Goal: Task Accomplishment & Management: Use online tool/utility

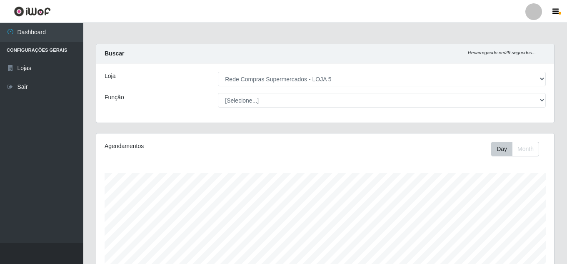
select select "397"
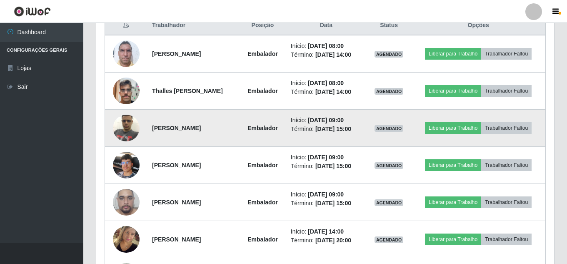
scroll to position [308, 0]
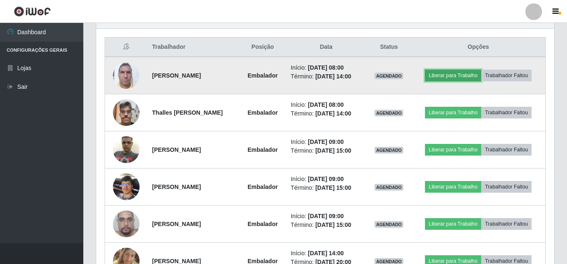
click at [455, 76] on button "Liberar para Trabalho" at bounding box center [453, 76] width 56 height 12
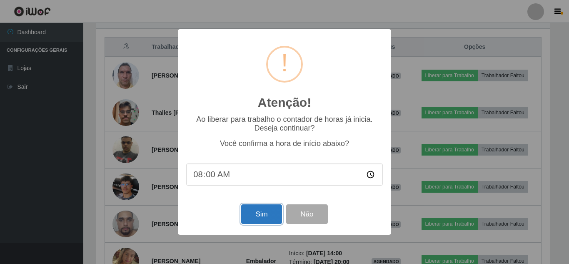
click at [264, 219] on button "Sim" at bounding box center [261, 214] width 40 height 20
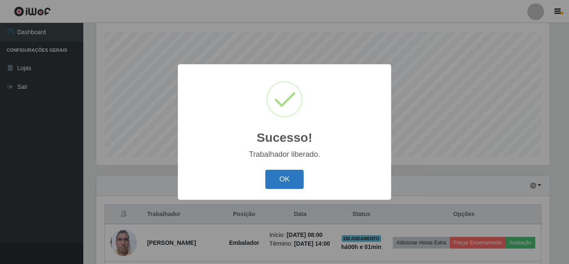
click at [275, 182] on button "OK" at bounding box center [284, 180] width 39 height 20
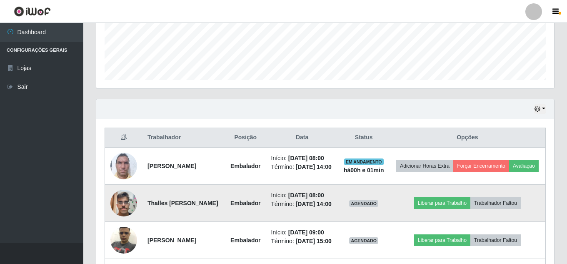
scroll to position [225, 0]
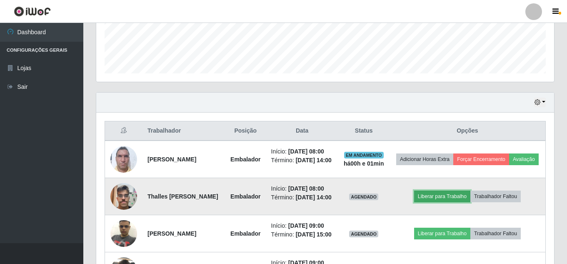
click at [441, 202] on button "Liberar para Trabalho" at bounding box center [442, 196] width 56 height 12
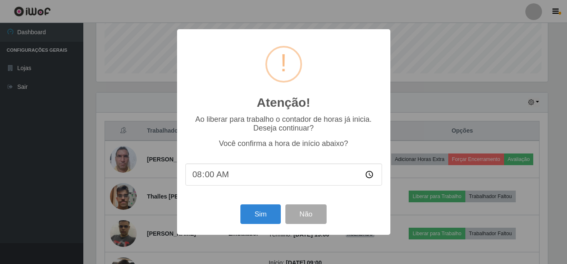
scroll to position [173, 454]
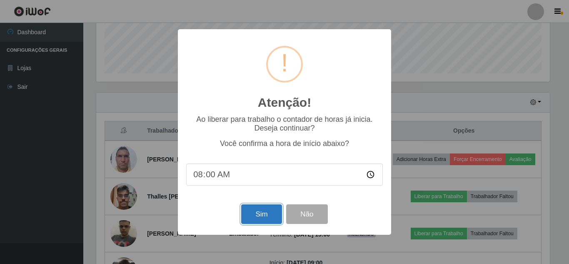
click at [249, 217] on button "Sim" at bounding box center [261, 214] width 40 height 20
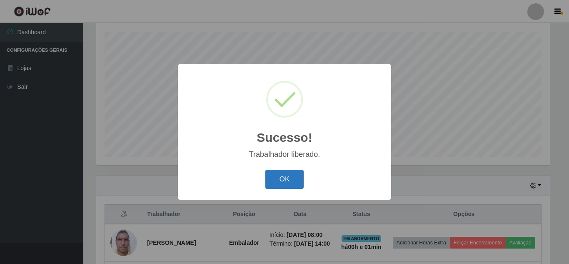
click at [287, 183] on button "OK" at bounding box center [284, 180] width 39 height 20
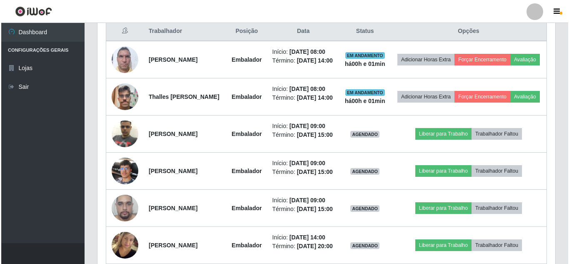
scroll to position [350, 0]
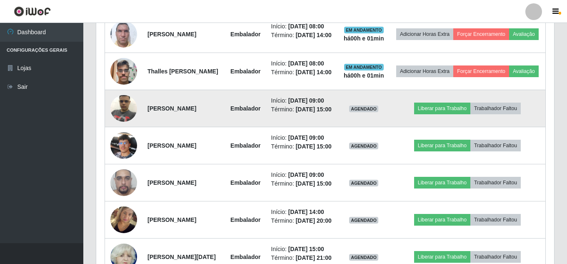
click at [132, 126] on img at bounding box center [123, 107] width 27 height 35
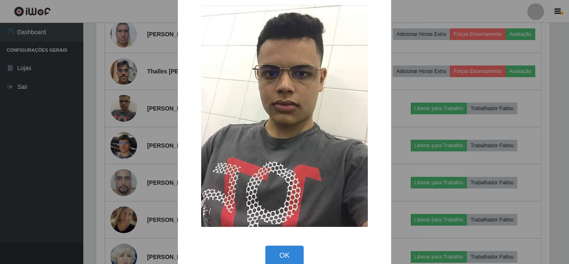
scroll to position [31, 0]
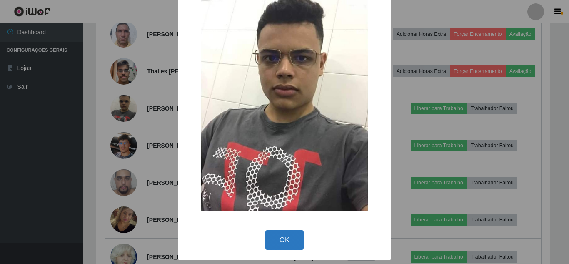
click at [287, 237] on button "OK" at bounding box center [284, 240] width 39 height 20
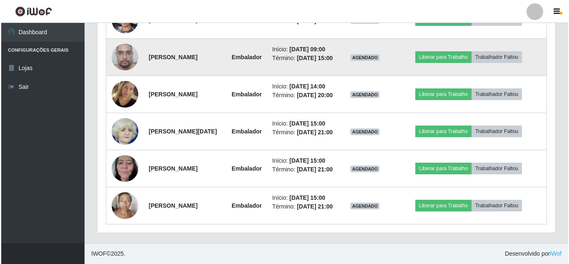
scroll to position [610, 0]
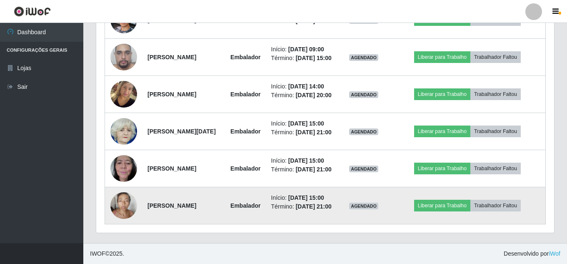
click at [123, 196] on img at bounding box center [123, 204] width 27 height 35
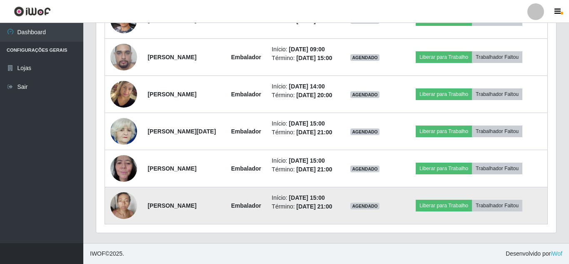
scroll to position [0, 0]
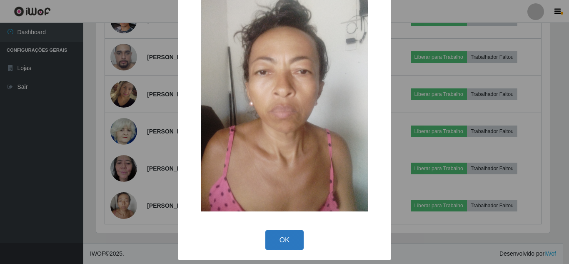
click at [284, 240] on button "OK" at bounding box center [284, 240] width 39 height 20
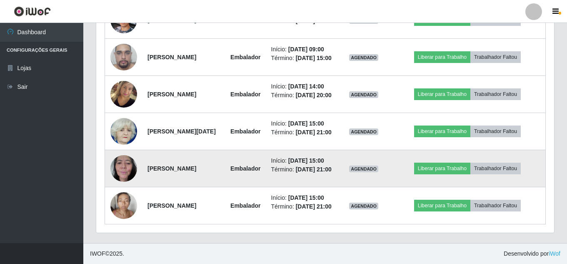
click at [124, 150] on img at bounding box center [123, 167] width 27 height 35
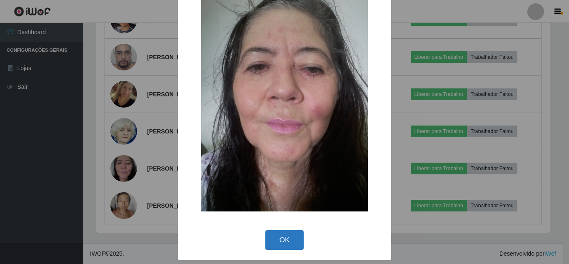
drag, startPoint x: 292, startPoint y: 237, endPoint x: 291, endPoint y: 232, distance: 5.0
click at [292, 236] on button "OK" at bounding box center [284, 240] width 39 height 20
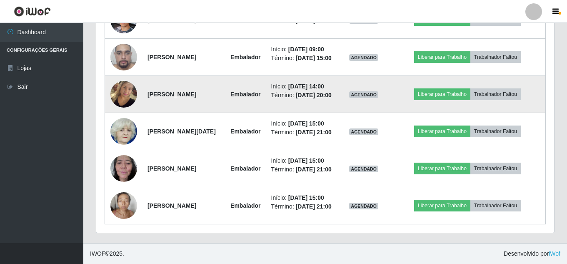
click at [126, 118] on img at bounding box center [123, 94] width 27 height 61
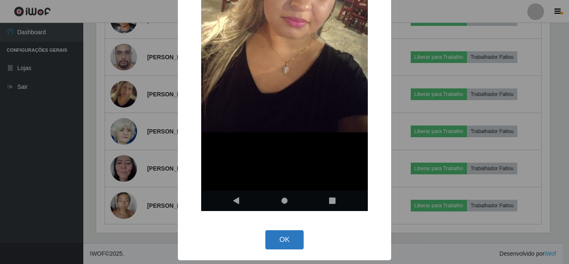
click at [285, 236] on button "OK" at bounding box center [284, 240] width 39 height 20
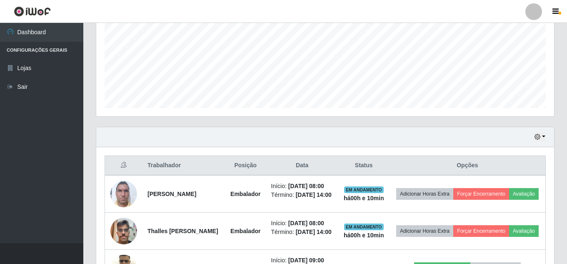
scroll to position [152, 0]
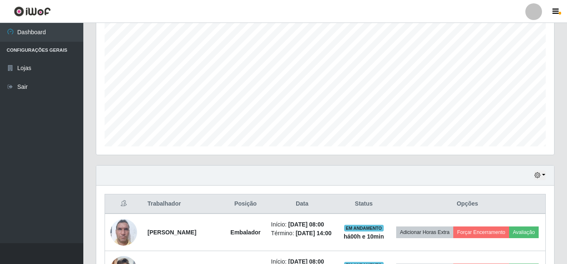
click at [547, 177] on div "Hoje 1 dia 3 dias 1 Semana Não encerrados" at bounding box center [325, 175] width 458 height 20
click at [544, 179] on button "button" at bounding box center [540, 175] width 12 height 10
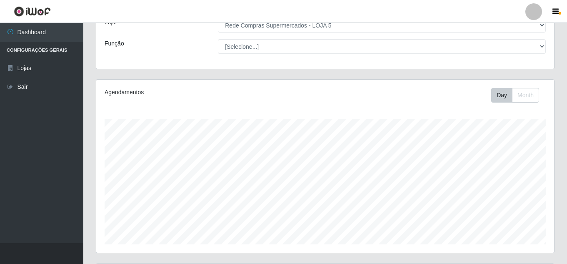
scroll to position [27, 0]
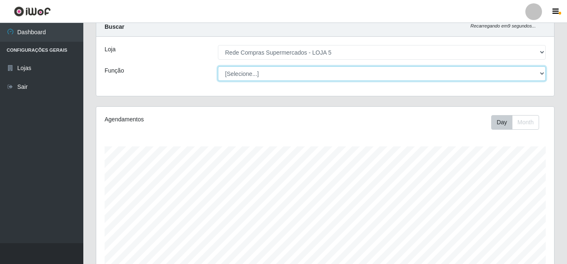
click at [309, 79] on select "[Selecione...] ASG ASG + ASG ++ Auxiliar de Depósito Auxiliar de Depósito + Aux…" at bounding box center [382, 73] width 328 height 15
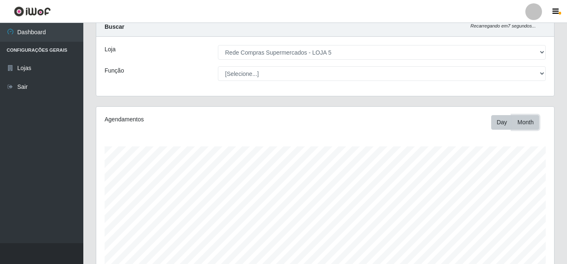
click at [521, 119] on button "Month" at bounding box center [525, 122] width 27 height 15
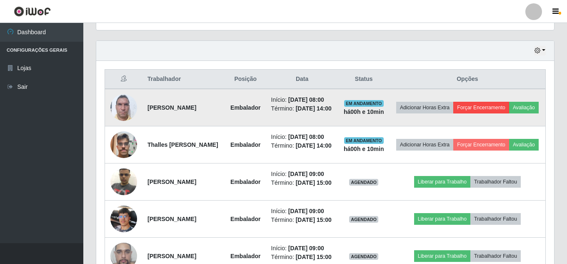
scroll to position [193, 0]
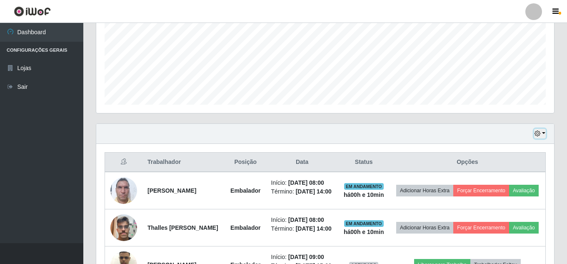
click at [542, 136] on button "button" at bounding box center [540, 134] width 12 height 10
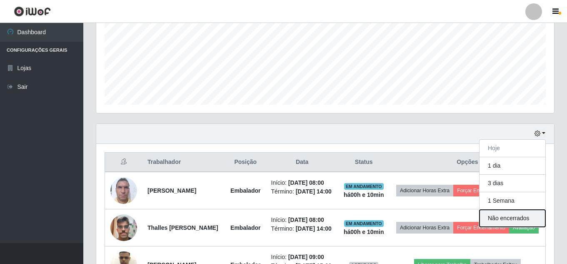
click at [521, 216] on button "Não encerrados" at bounding box center [513, 218] width 66 height 17
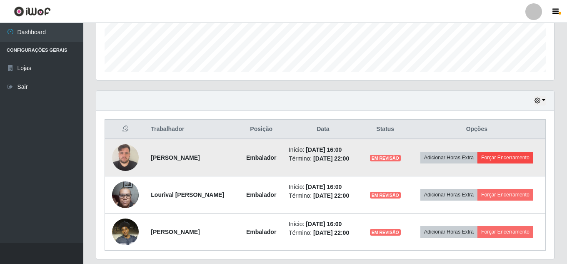
scroll to position [271, 0]
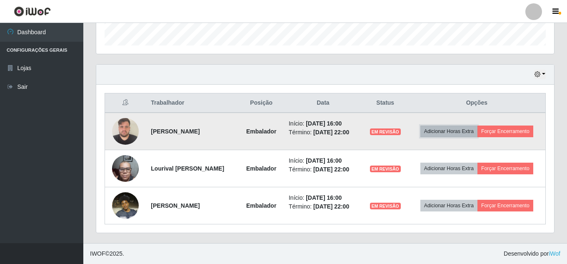
click at [477, 125] on button "Adicionar Horas Extra" at bounding box center [448, 131] width 57 height 12
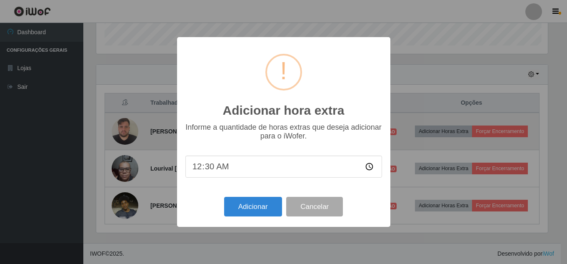
scroll to position [173, 454]
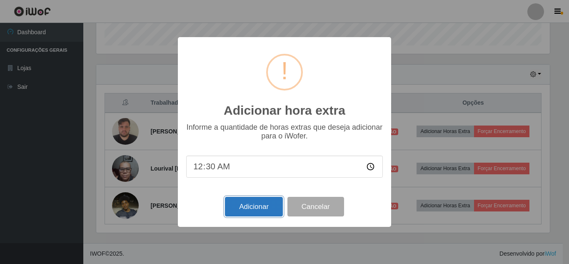
click at [238, 200] on button "Adicionar" at bounding box center [254, 207] width 58 height 20
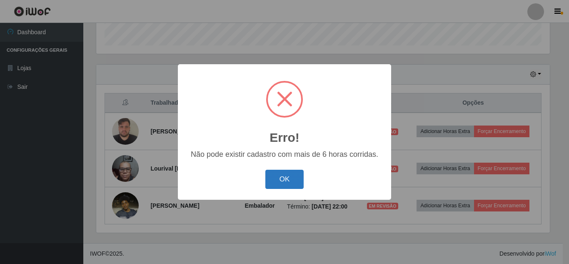
click at [282, 183] on button "OK" at bounding box center [284, 180] width 39 height 20
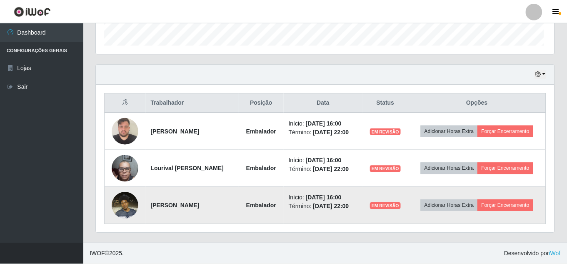
scroll to position [173, 458]
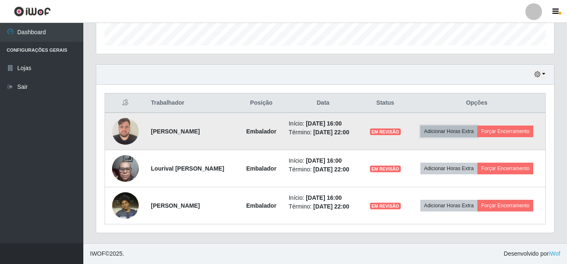
click at [477, 125] on button "Adicionar Horas Extra" at bounding box center [448, 131] width 57 height 12
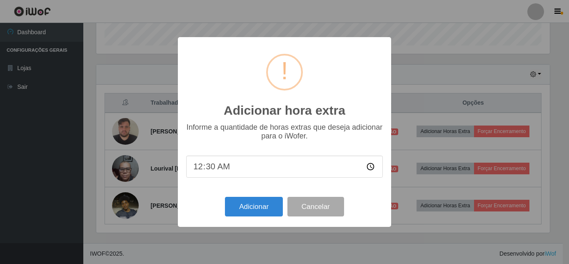
type input "00:00"
click at [249, 212] on button "Adicionar" at bounding box center [254, 207] width 58 height 20
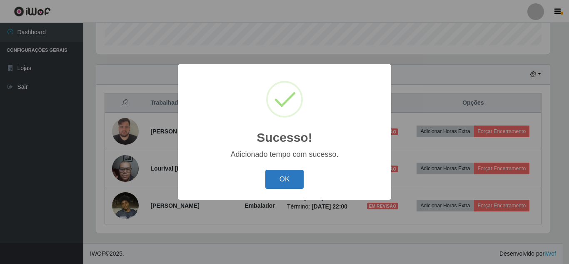
click at [287, 178] on button "OK" at bounding box center [284, 180] width 39 height 20
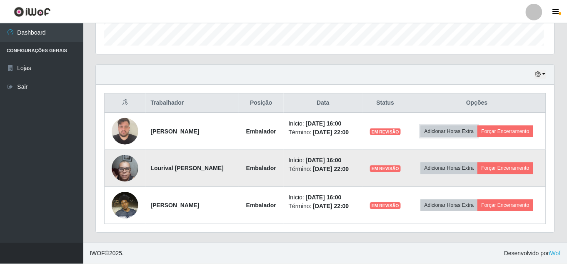
scroll to position [173, 458]
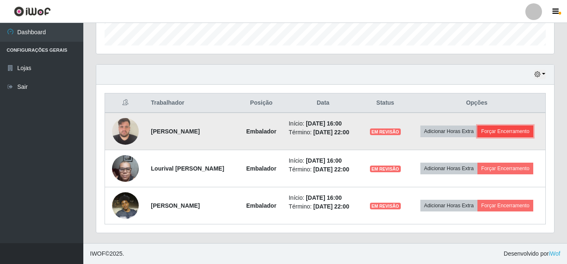
click at [487, 125] on button "Forçar Encerramento" at bounding box center [505, 131] width 56 height 12
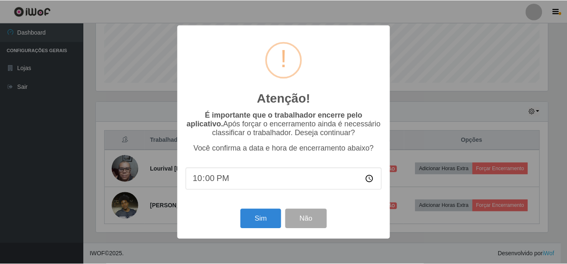
scroll to position [228, 0]
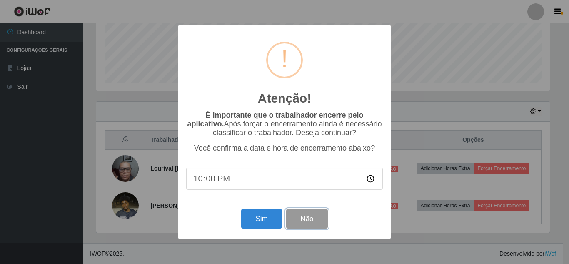
click at [312, 222] on button "Não" at bounding box center [306, 219] width 41 height 20
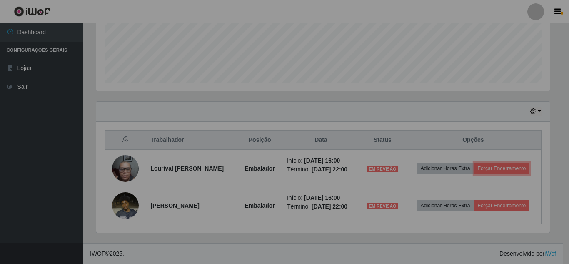
scroll to position [173, 458]
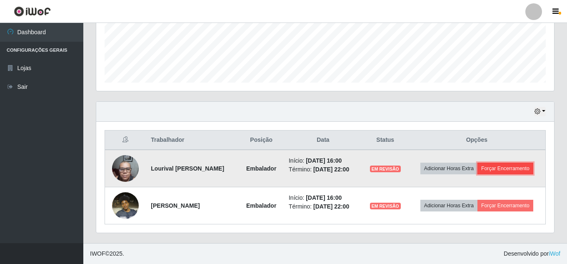
click at [477, 165] on button "Forçar Encerramento" at bounding box center [505, 168] width 56 height 12
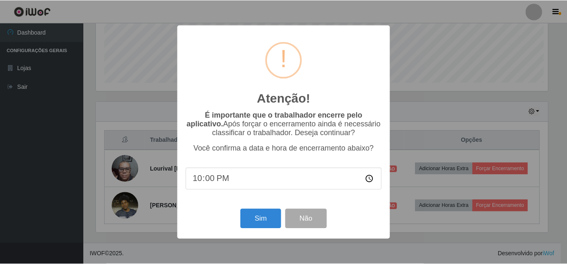
scroll to position [173, 454]
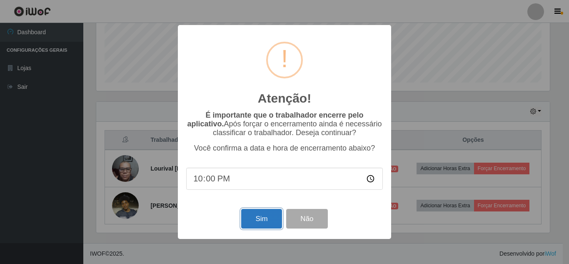
click at [255, 216] on button "Sim" at bounding box center [261, 219] width 40 height 20
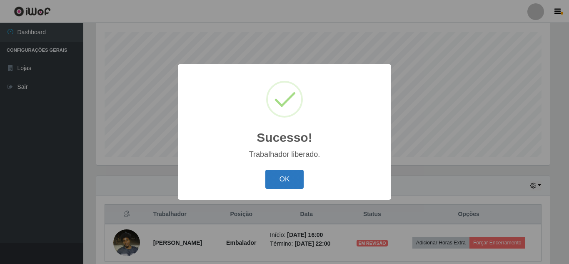
click at [295, 187] on button "OK" at bounding box center [284, 180] width 39 height 20
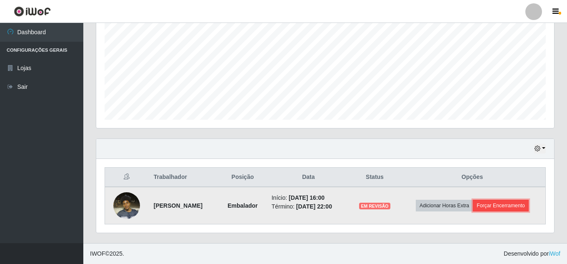
click at [488, 208] on button "Forçar Encerramento" at bounding box center [501, 206] width 56 height 12
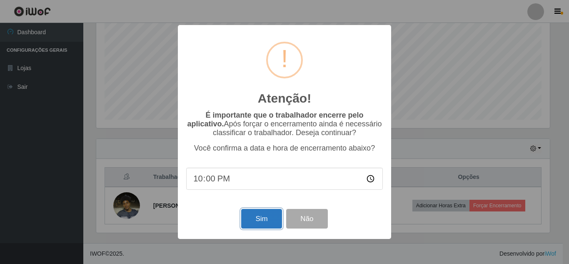
click at [266, 217] on button "Sim" at bounding box center [261, 219] width 40 height 20
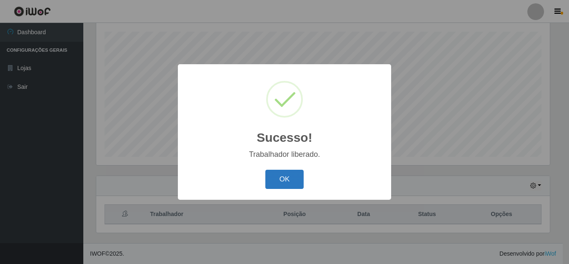
click at [294, 185] on button "OK" at bounding box center [284, 180] width 39 height 20
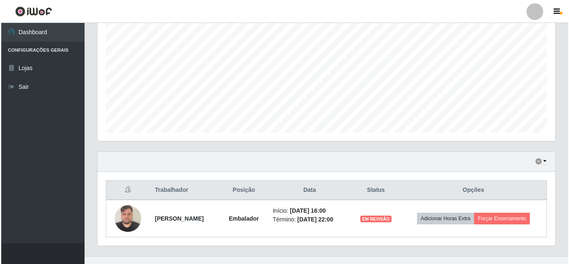
scroll to position [178, 0]
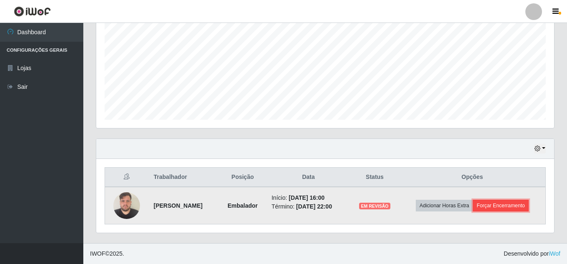
click at [515, 206] on button "Forçar Encerramento" at bounding box center [501, 206] width 56 height 12
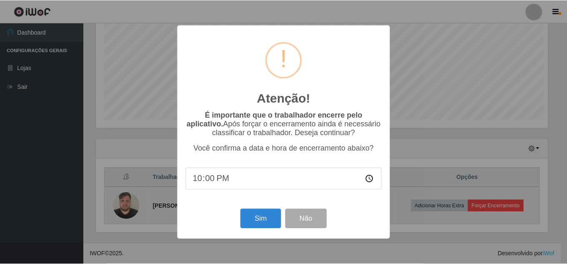
scroll to position [173, 454]
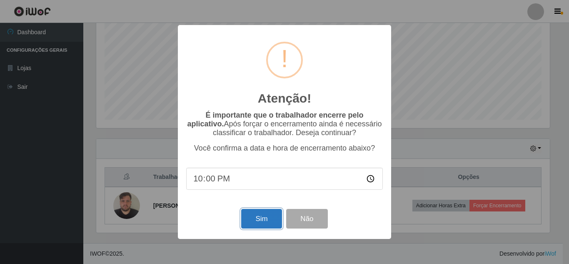
click at [265, 224] on button "Sim" at bounding box center [261, 219] width 40 height 20
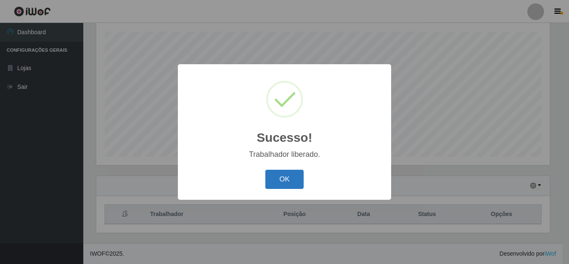
click at [279, 182] on button "OK" at bounding box center [284, 180] width 39 height 20
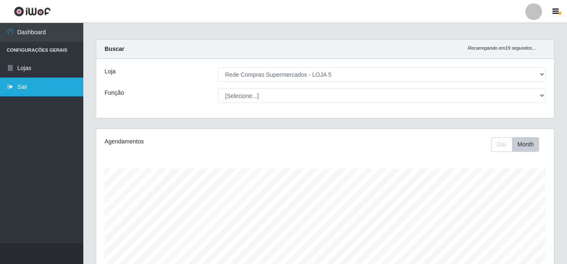
scroll to position [0, 0]
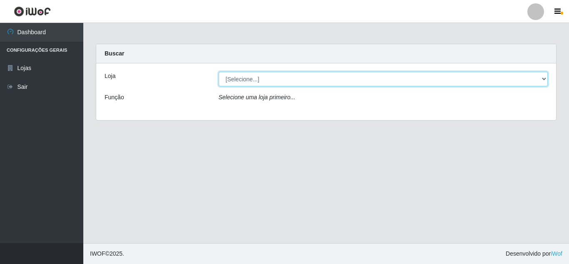
click at [259, 80] on select "[Selecione...] Rede Compras Supermercados - LOJA 5" at bounding box center [384, 79] width 330 height 15
select select "397"
click at [219, 72] on select "[Selecione...] Rede Compras Supermercados - LOJA 5" at bounding box center [384, 79] width 330 height 15
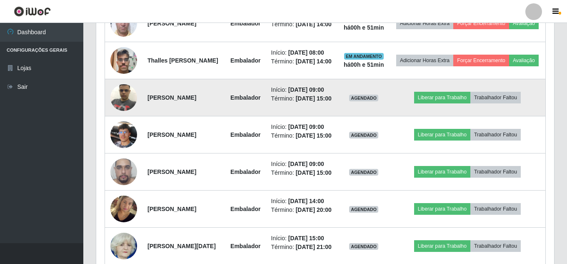
scroll to position [375, 0]
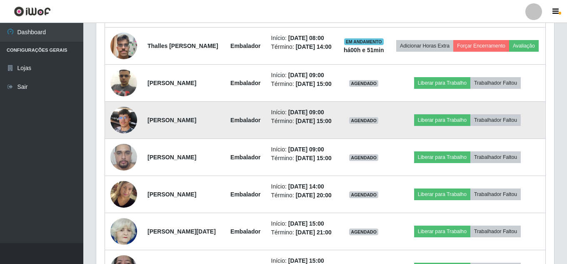
click at [125, 138] on img at bounding box center [123, 120] width 27 height 36
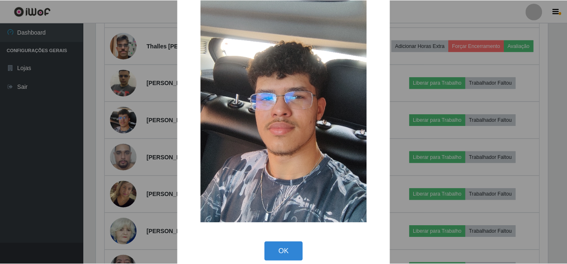
scroll to position [32, 0]
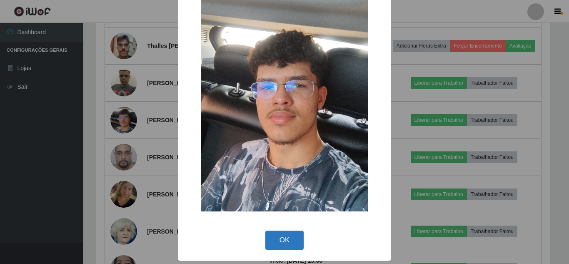
click at [280, 243] on button "OK" at bounding box center [284, 240] width 39 height 20
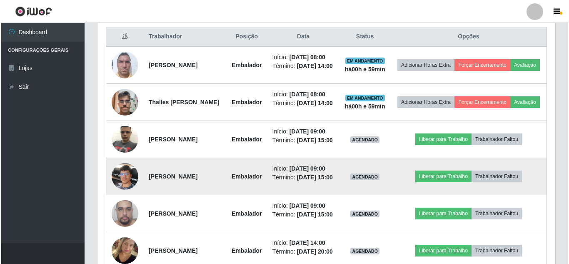
scroll to position [333, 0]
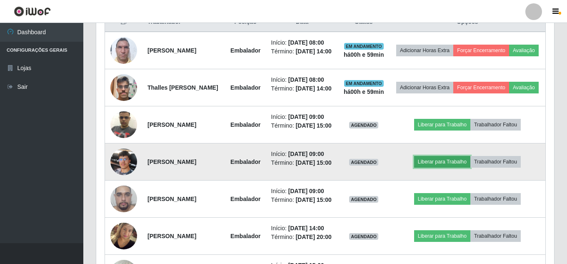
click at [440, 167] on button "Liberar para Trabalho" at bounding box center [442, 162] width 56 height 12
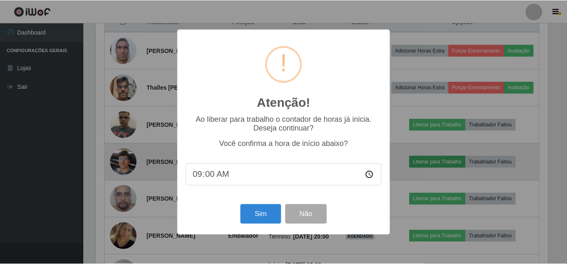
scroll to position [173, 454]
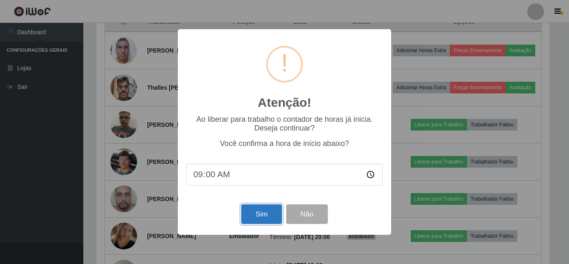
click at [277, 209] on button "Sim" at bounding box center [261, 214] width 40 height 20
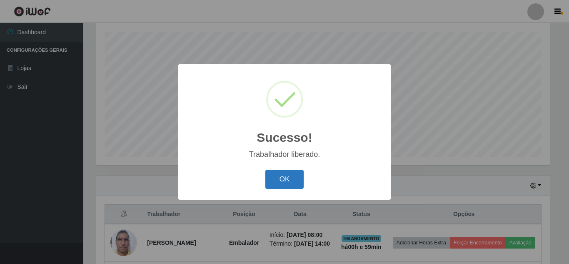
click at [284, 177] on button "OK" at bounding box center [284, 180] width 39 height 20
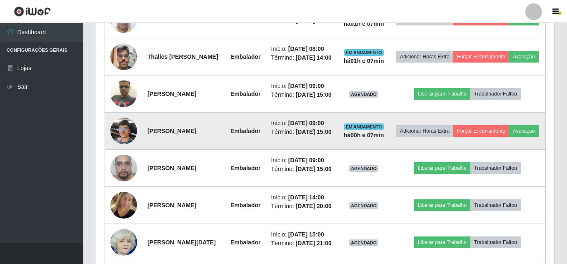
scroll to position [350, 0]
